Goal: Navigation & Orientation: Find specific page/section

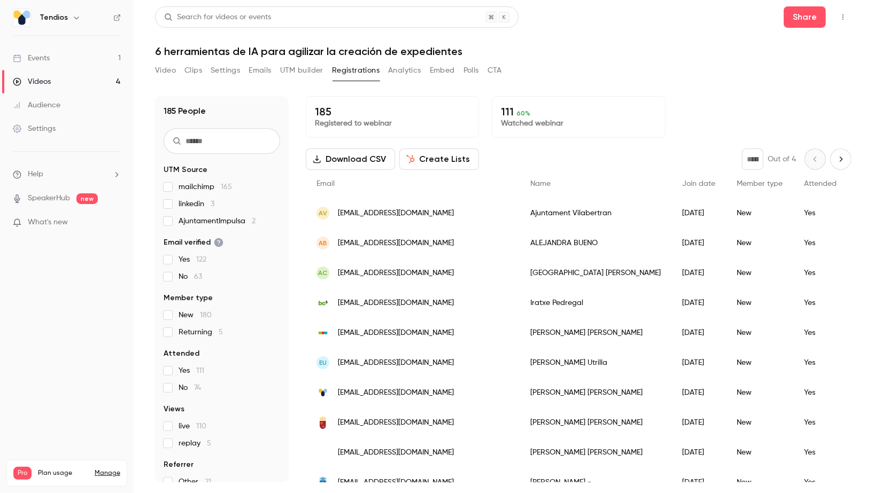
click at [94, 58] on link "Events 1" at bounding box center [67, 58] width 134 height 24
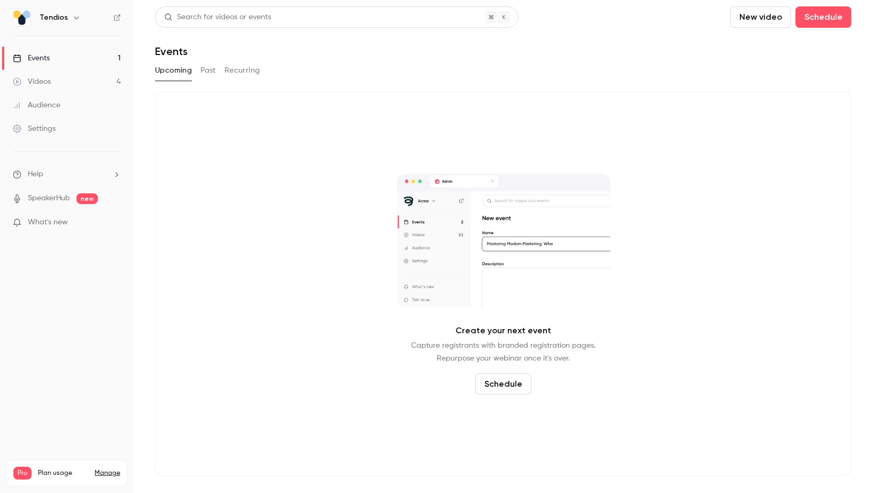
click at [100, 82] on link "Videos 4" at bounding box center [67, 82] width 134 height 24
